Goal: Check status: Check status

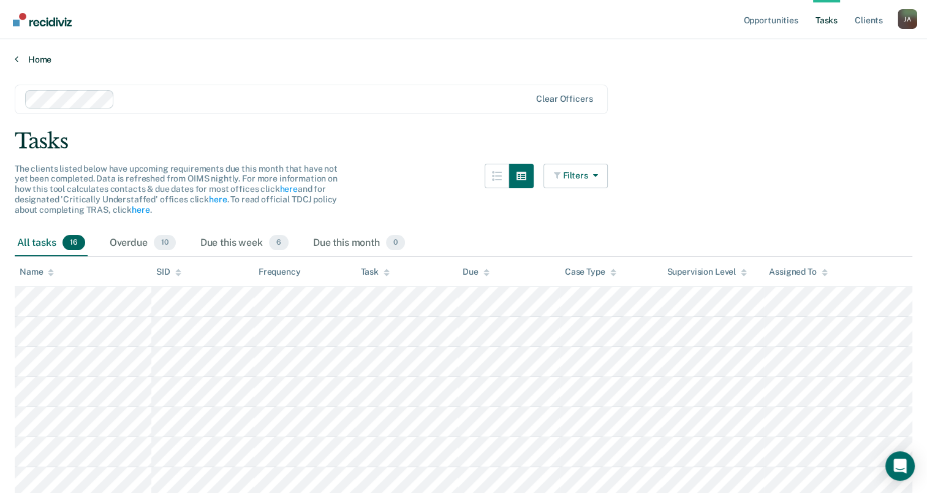
click at [40, 54] on link "Home" at bounding box center [463, 59] width 897 height 11
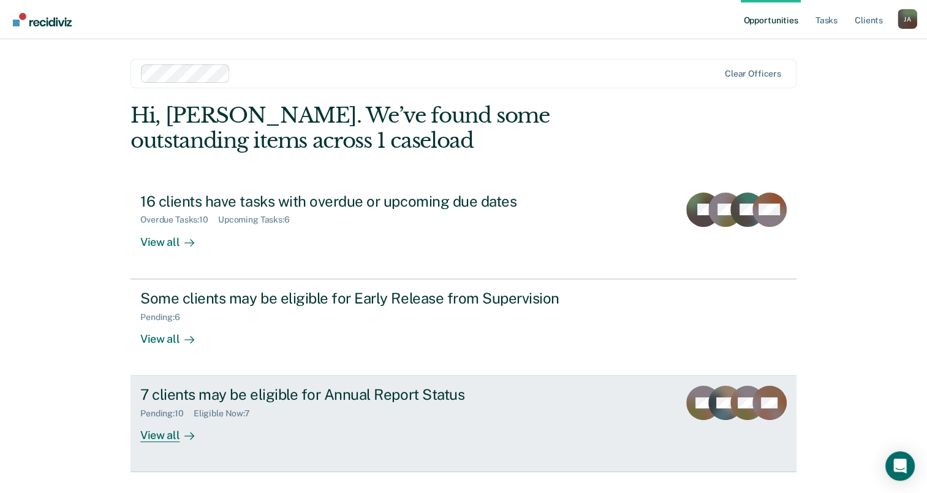
click at [170, 441] on div "View all" at bounding box center [174, 430] width 69 height 24
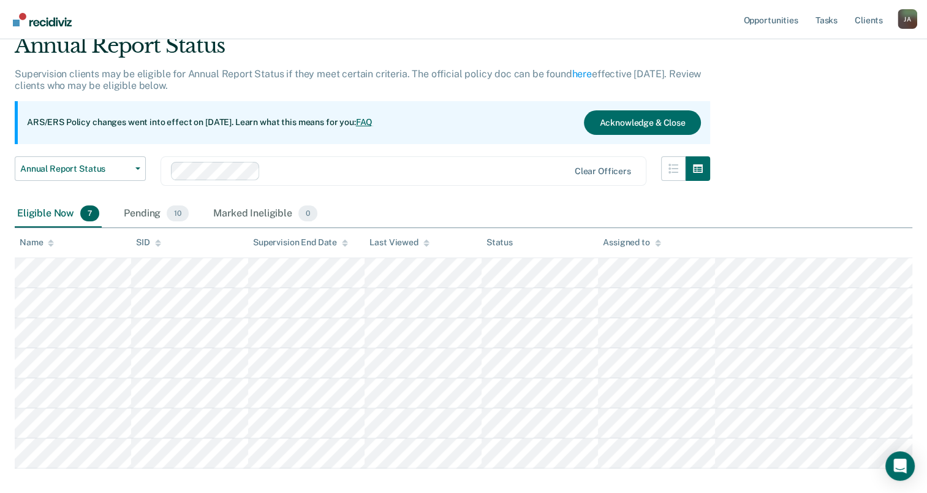
scroll to position [114, 0]
